Goal: Task Accomplishment & Management: Manage account settings

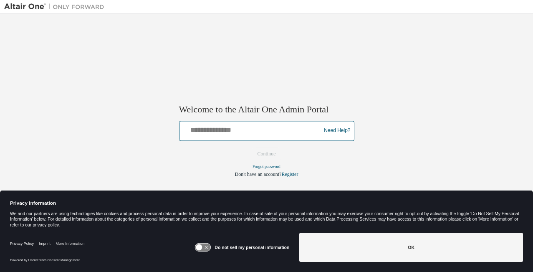
click at [256, 133] on input "text" at bounding box center [251, 129] width 137 height 12
click at [255, 133] on input "text" at bounding box center [251, 129] width 137 height 12
type input "**********"
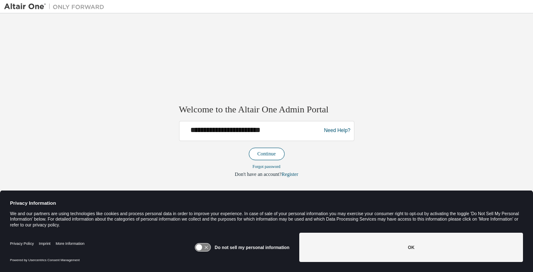
click at [261, 151] on button "Continue" at bounding box center [267, 153] width 36 height 13
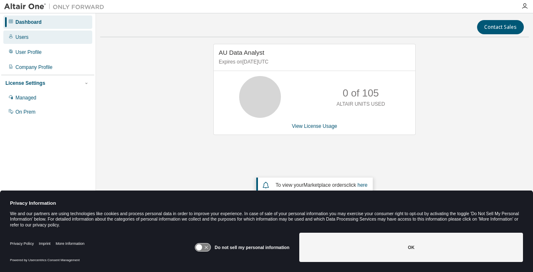
click at [34, 38] on div "Users" at bounding box center [47, 36] width 89 height 13
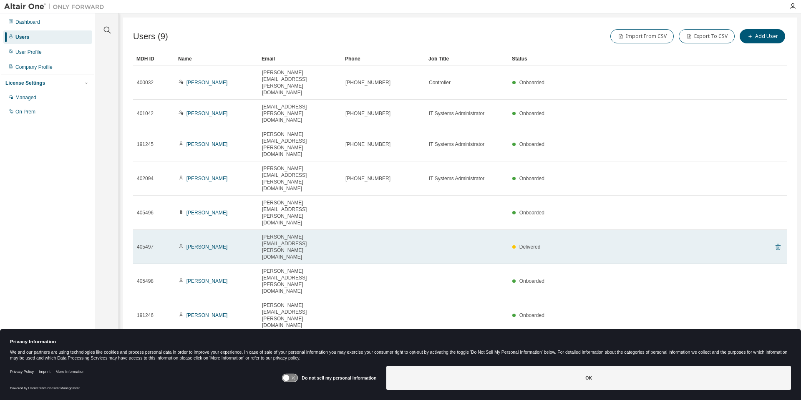
click at [532, 242] on icon at bounding box center [778, 247] width 8 height 10
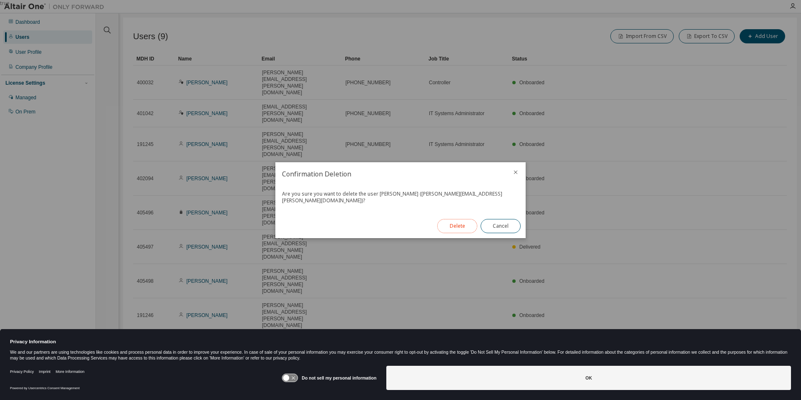
click at [452, 219] on button "Delete" at bounding box center [457, 226] width 40 height 14
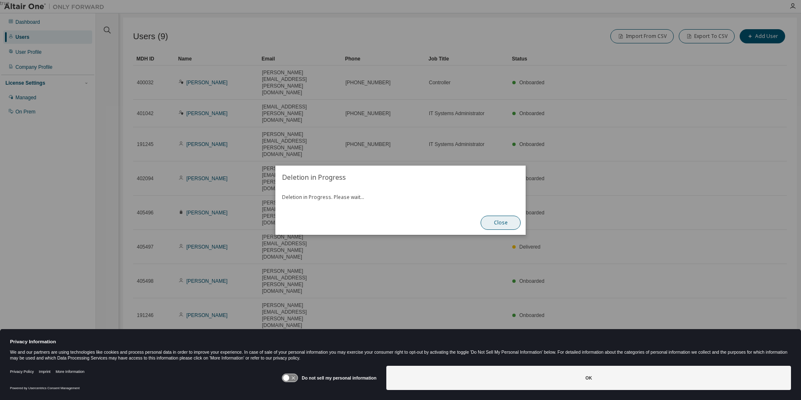
click at [495, 222] on button "Close" at bounding box center [501, 223] width 40 height 14
click at [499, 224] on button "Close" at bounding box center [501, 223] width 40 height 14
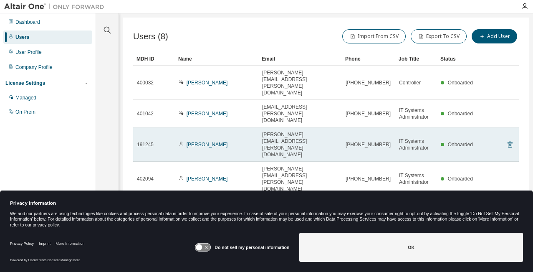
click at [518, 127] on tr "191245 Joe Eichenlaub Joe.Eichenlaub@gray.tv 904-577-0069 IT Systems Administra…" at bounding box center [325, 144] width 385 height 34
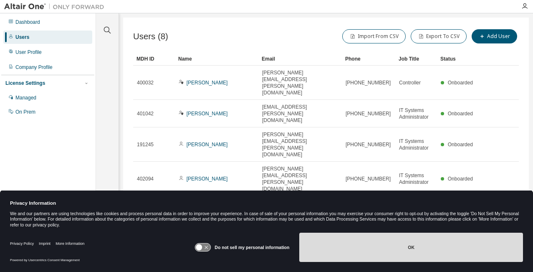
click at [467, 244] on button "OK" at bounding box center [411, 246] width 224 height 29
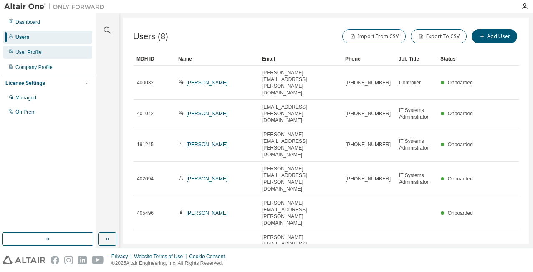
click at [32, 50] on div "User Profile" at bounding box center [28, 52] width 26 height 7
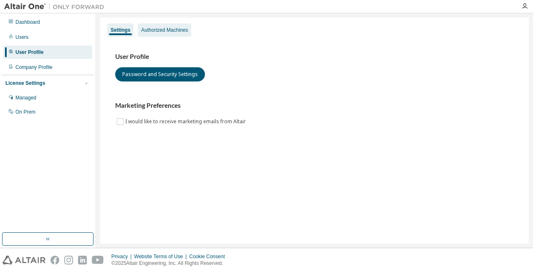
click at [185, 33] on div "Authorized Machines" at bounding box center [164, 30] width 47 height 7
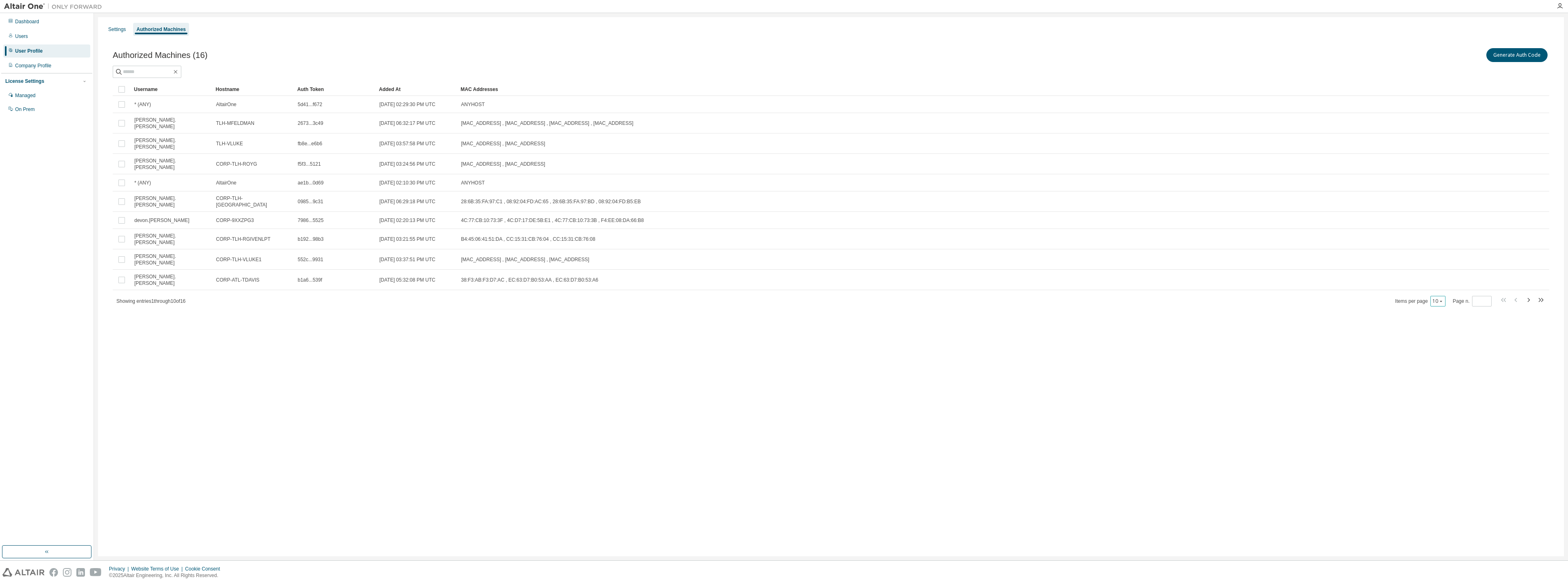
click at [521, 265] on icon "button" at bounding box center [1441, 300] width 5 height 5
click at [521, 265] on div "100" at bounding box center [1462, 329] width 66 height 10
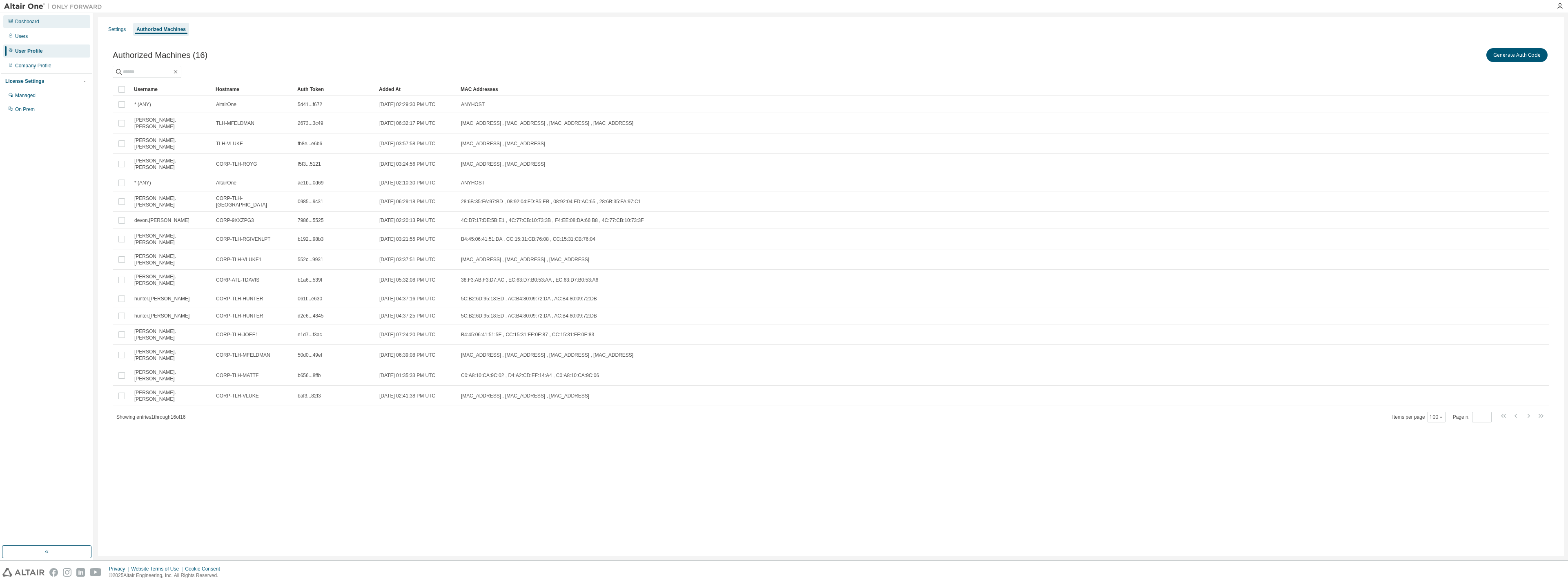
click at [28, 22] on div "Dashboard" at bounding box center [26, 22] width 24 height 7
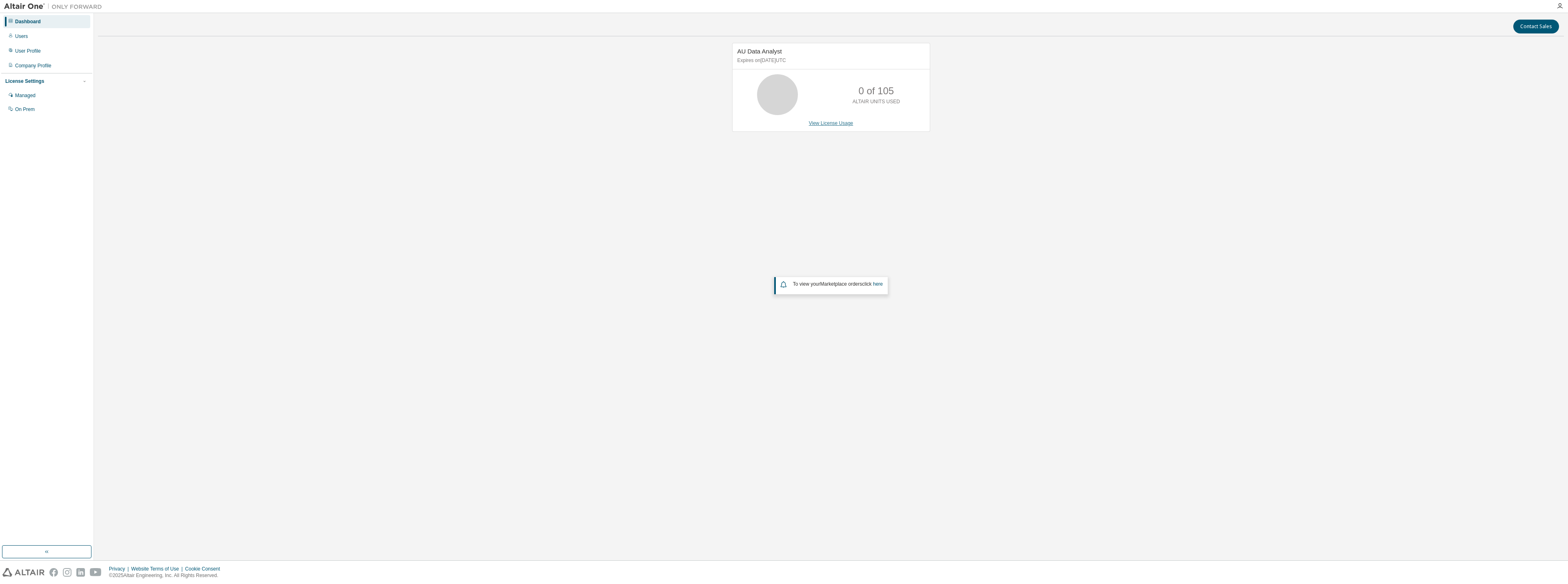
click at [521, 121] on link "View License Usage" at bounding box center [830, 123] width 44 height 6
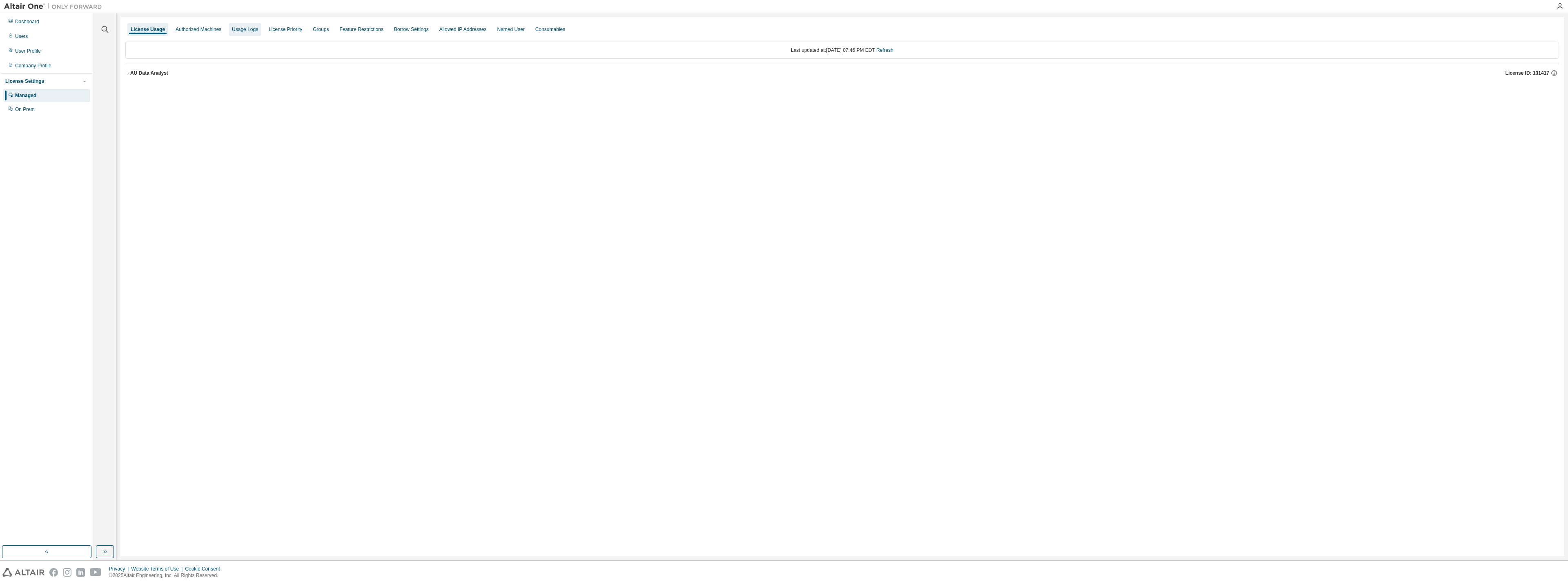
click at [251, 30] on div "Usage Logs" at bounding box center [245, 29] width 26 height 7
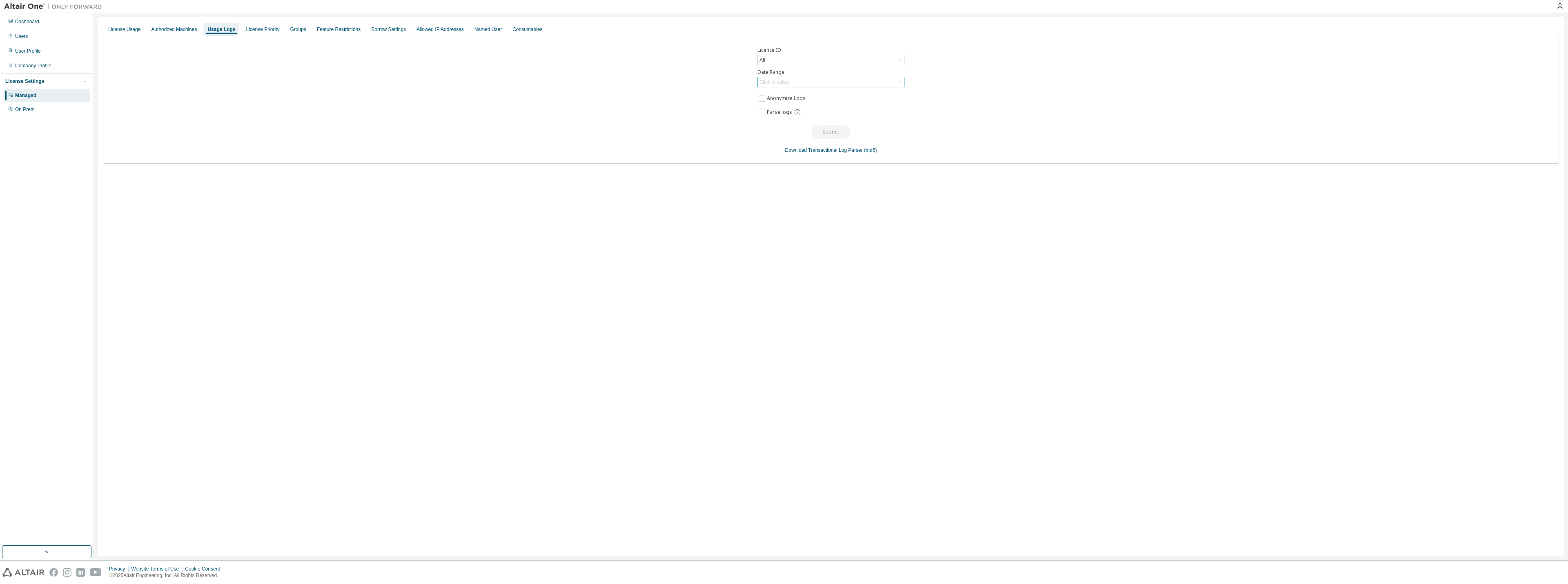
click at [521, 82] on div "Click to select" at bounding box center [830, 82] width 146 height 10
click at [521, 117] on li "Year to date" at bounding box center [831, 115] width 145 height 11
click at [521, 134] on button "Submit" at bounding box center [831, 132] width 39 height 14
click at [521, 132] on button "Submit" at bounding box center [831, 132] width 39 height 14
click at [521, 208] on button "Submit" at bounding box center [831, 208] width 39 height 14
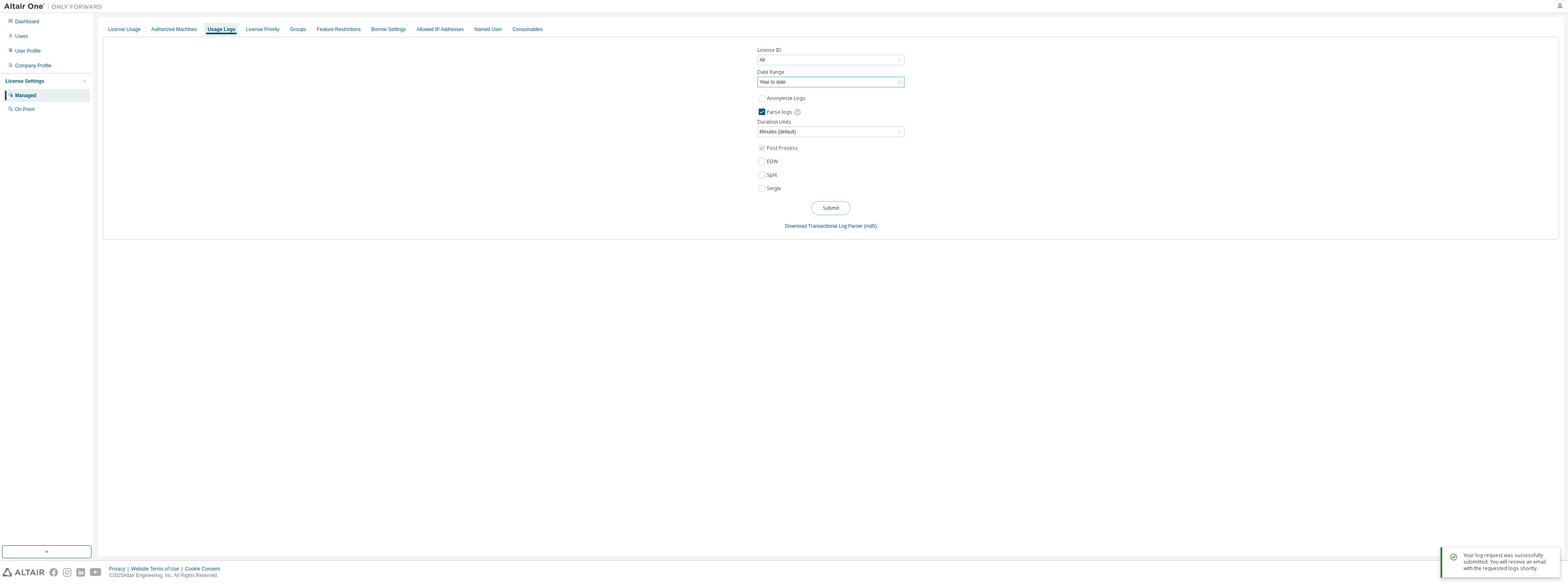
click at [521, 207] on button "Submit" at bounding box center [831, 208] width 39 height 14
click at [521, 265] on div "Your log request was successfully submitted. You will receive an email with the…" at bounding box center [1500, 592] width 119 height 30
click at [521, 210] on button "Submit" at bounding box center [831, 208] width 39 height 14
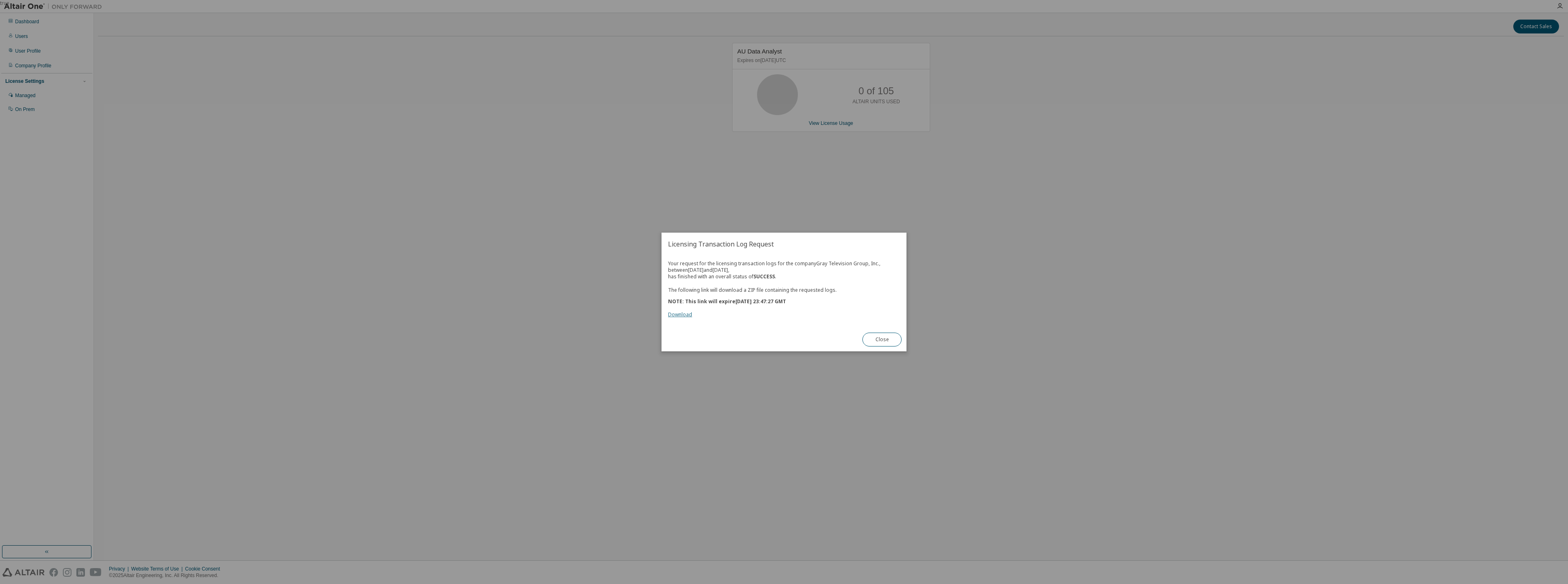
click at [671, 317] on link "Download" at bounding box center [680, 314] width 24 height 7
click at [883, 341] on button "Close" at bounding box center [882, 339] width 39 height 14
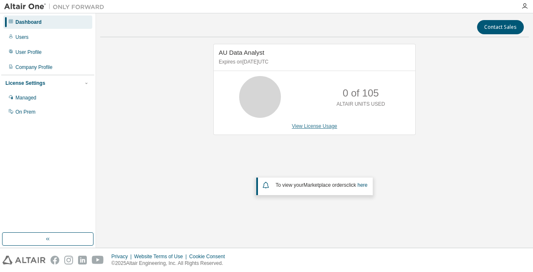
click at [326, 127] on link "View License Usage" at bounding box center [314, 126] width 45 height 6
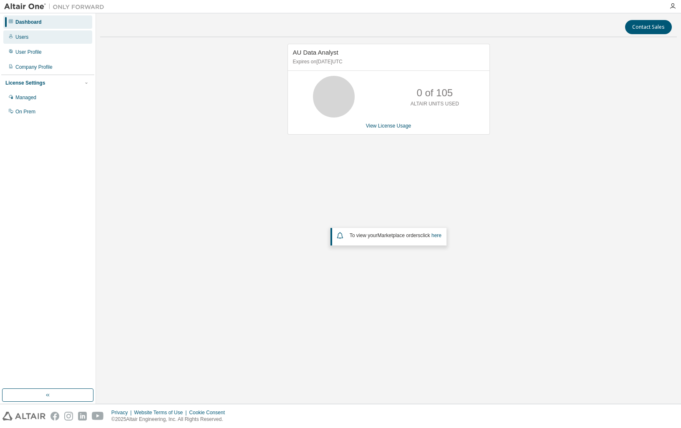
click at [17, 38] on div "Users" at bounding box center [21, 37] width 13 height 7
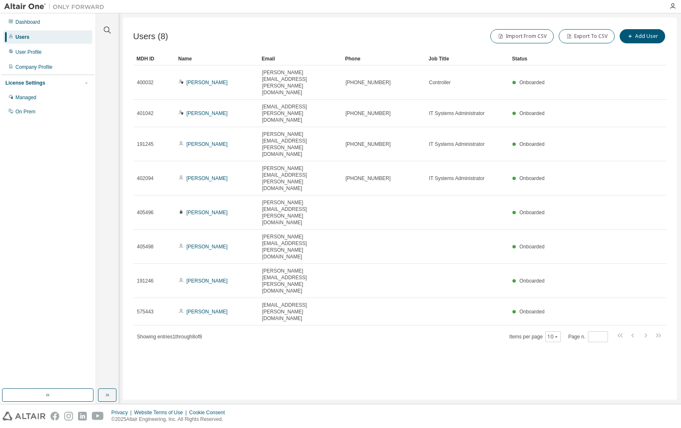
click at [23, 29] on div "Dashboard Users User Profile Company Profile License Settings Managed On Prem" at bounding box center [47, 67] width 93 height 105
click at [18, 96] on div "Managed" at bounding box center [25, 97] width 21 height 7
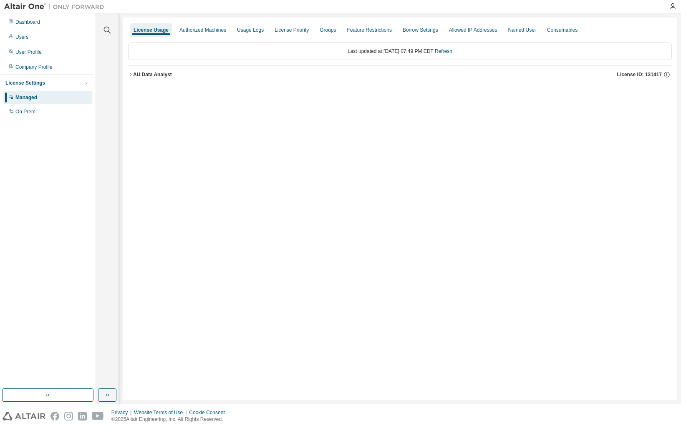
click at [131, 74] on icon "button" at bounding box center [130, 74] width 5 height 5
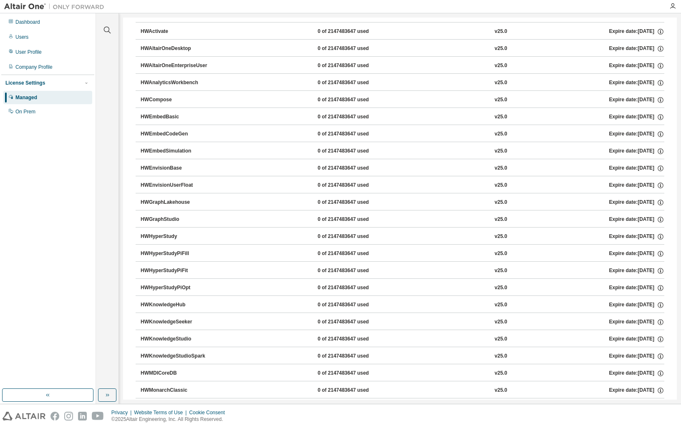
scroll to position [438, 0]
